Goal: Navigation & Orientation: Go to known website

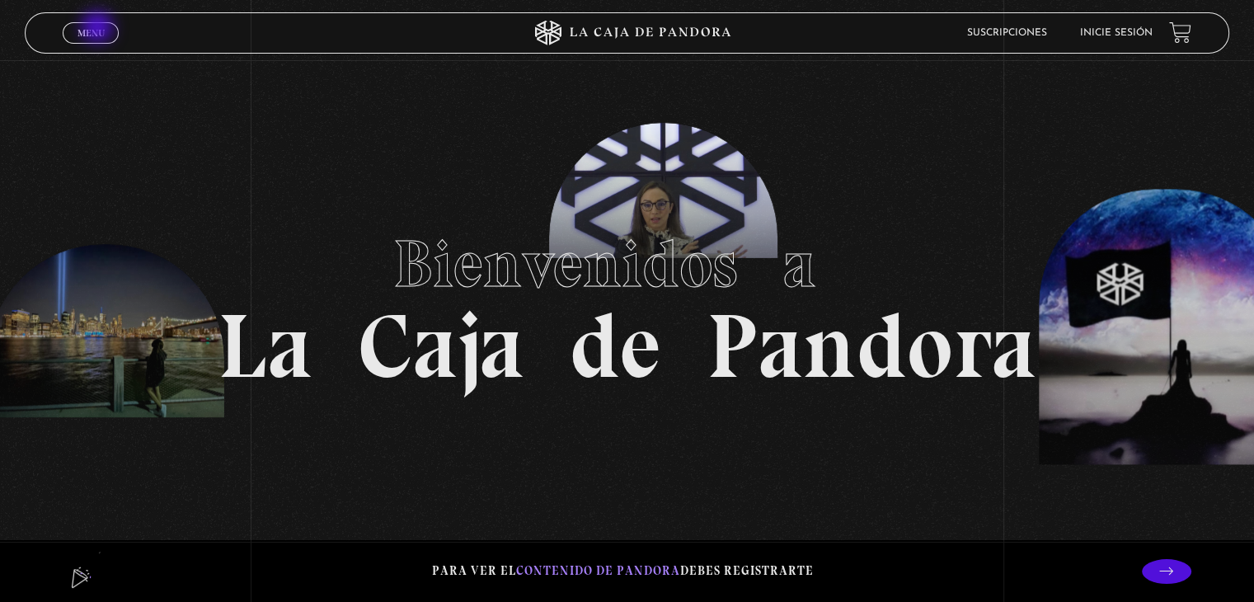
click at [99, 29] on span "Menu" at bounding box center [91, 33] width 27 height 10
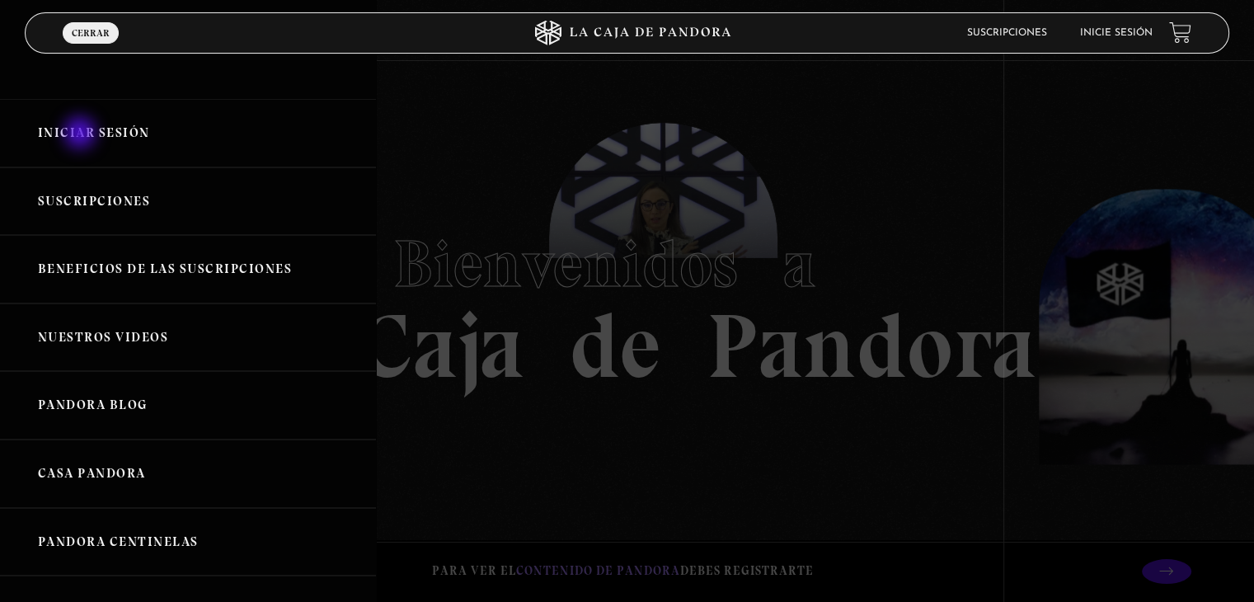
click at [82, 134] on link "Iniciar Sesión" at bounding box center [188, 133] width 376 height 68
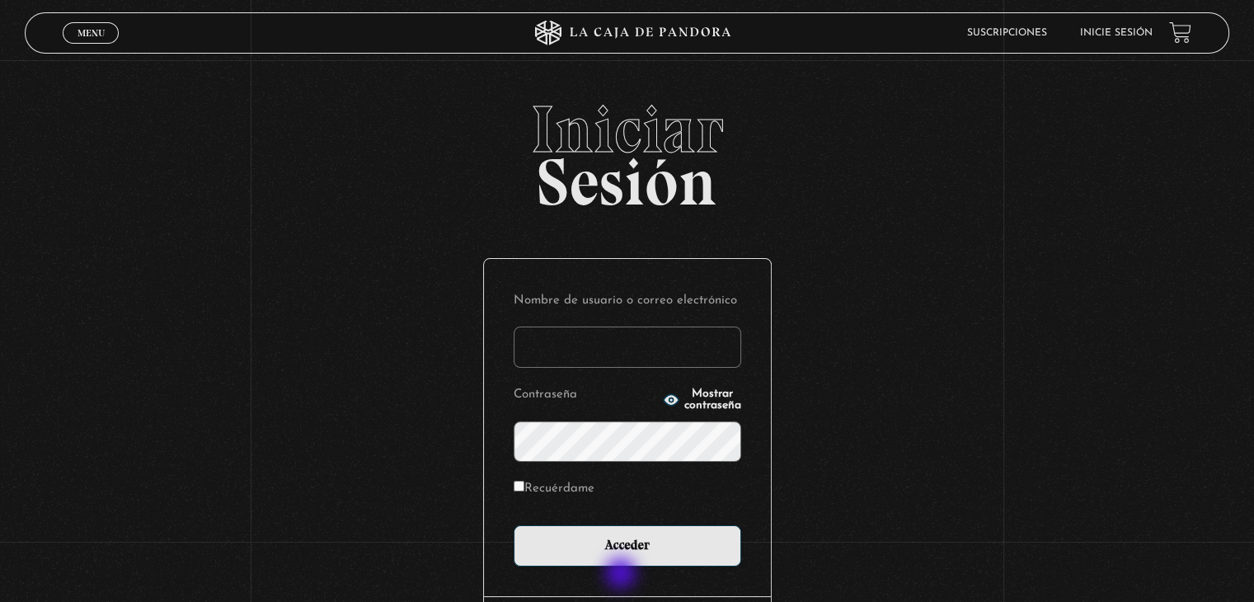
type input "sacuna83@gmail.com"
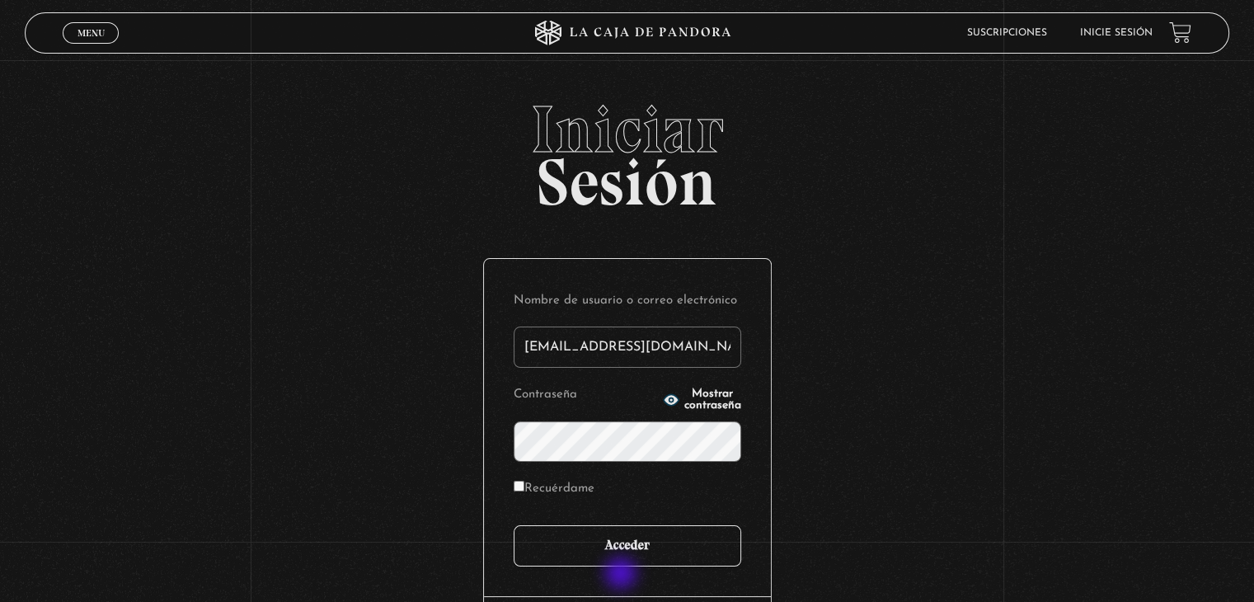
drag, startPoint x: 623, startPoint y: 575, endPoint x: 630, endPoint y: 558, distance: 18.8
click at [623, 575] on div "Nombre de usuario o correo electrónico sacuna83@gmail.com Contraseña Mostrar co…" at bounding box center [627, 427] width 287 height 337
click at [629, 554] on input "Acceder" at bounding box center [628, 545] width 228 height 41
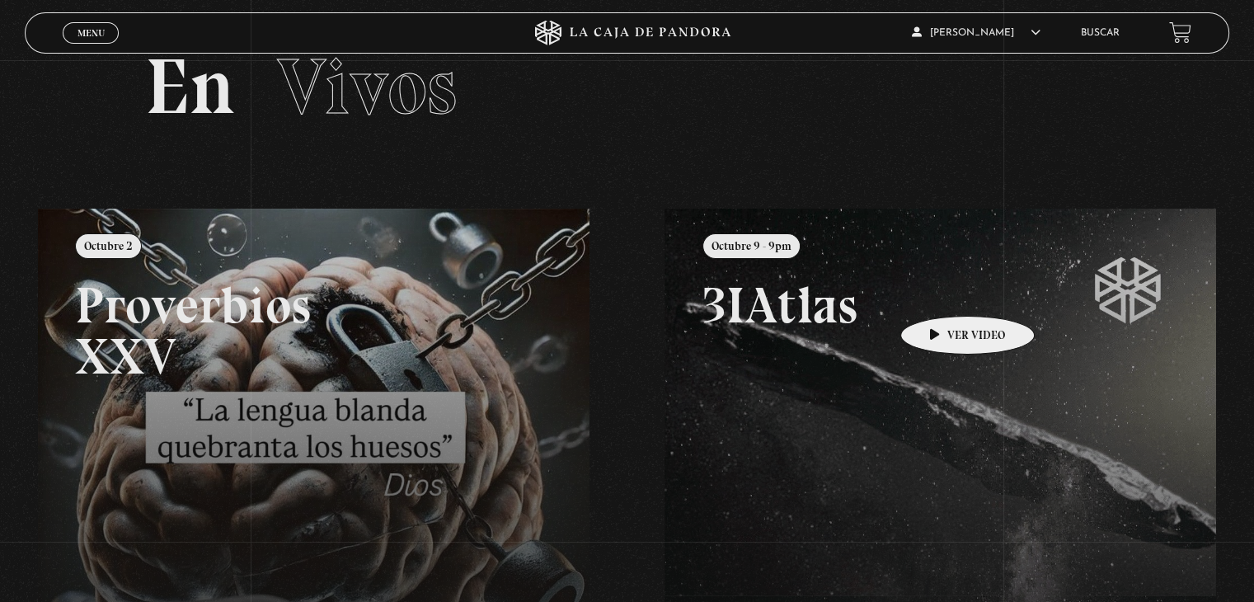
scroll to position [82, 0]
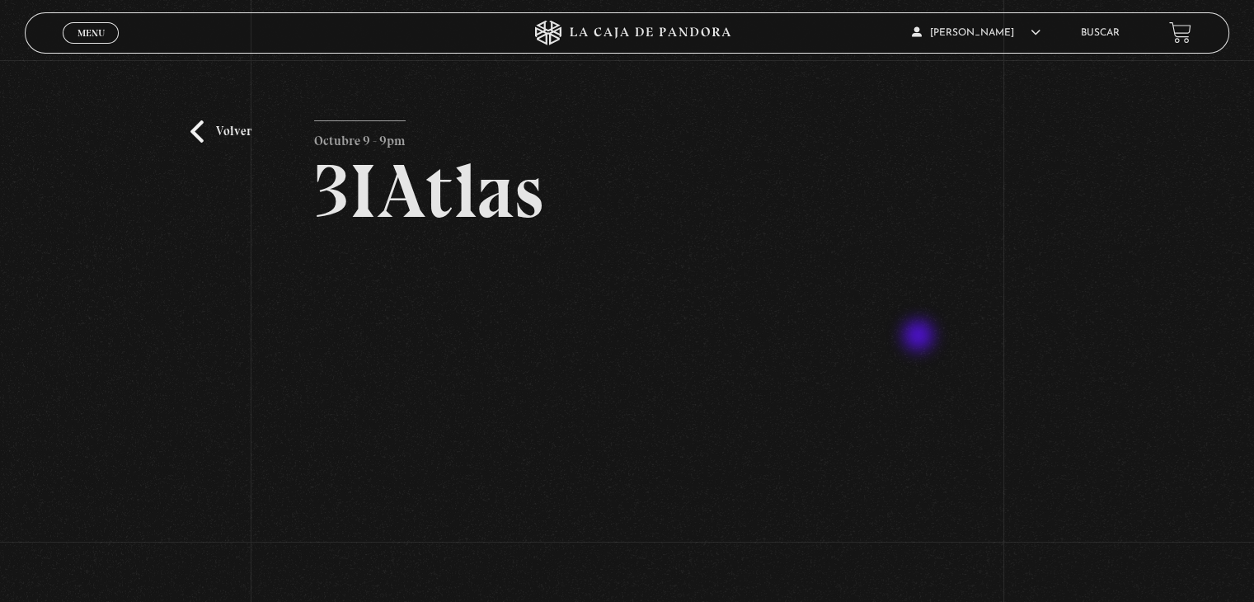
scroll to position [165, 0]
